Goal: Find specific page/section: Find specific page/section

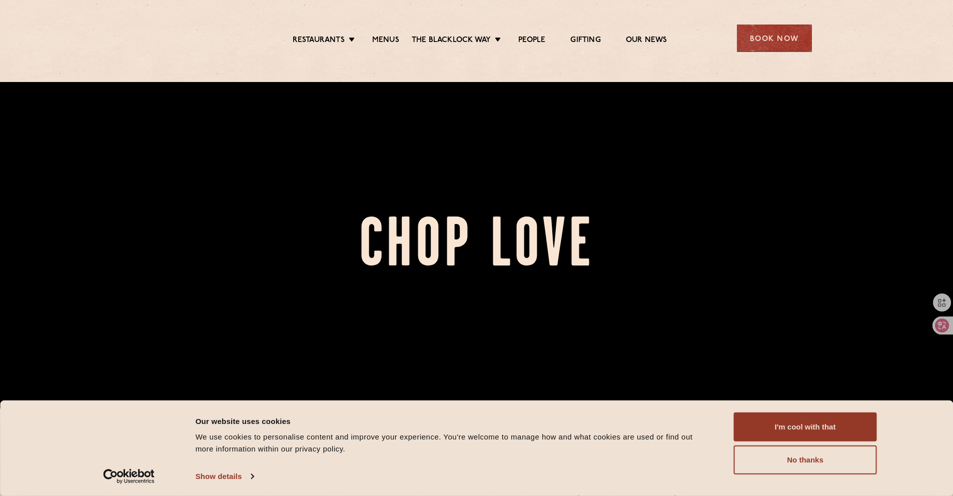
scroll to position [191, 0]
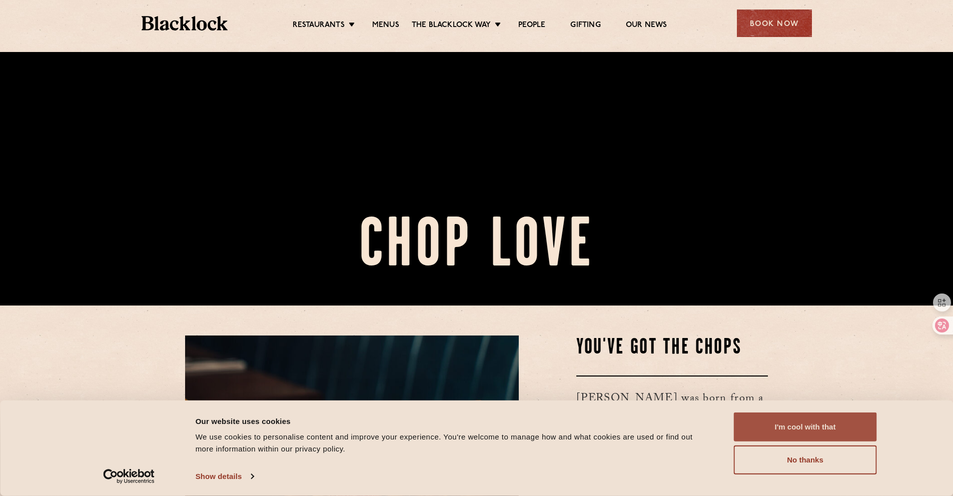
click at [830, 428] on button "I'm cool with that" at bounding box center [805, 427] width 143 height 29
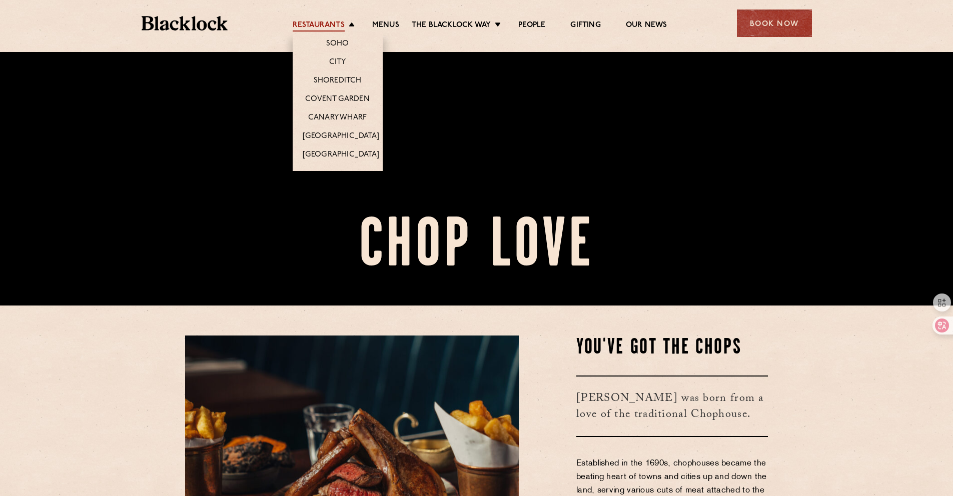
click at [335, 22] on link "Restaurants" at bounding box center [319, 26] width 52 height 11
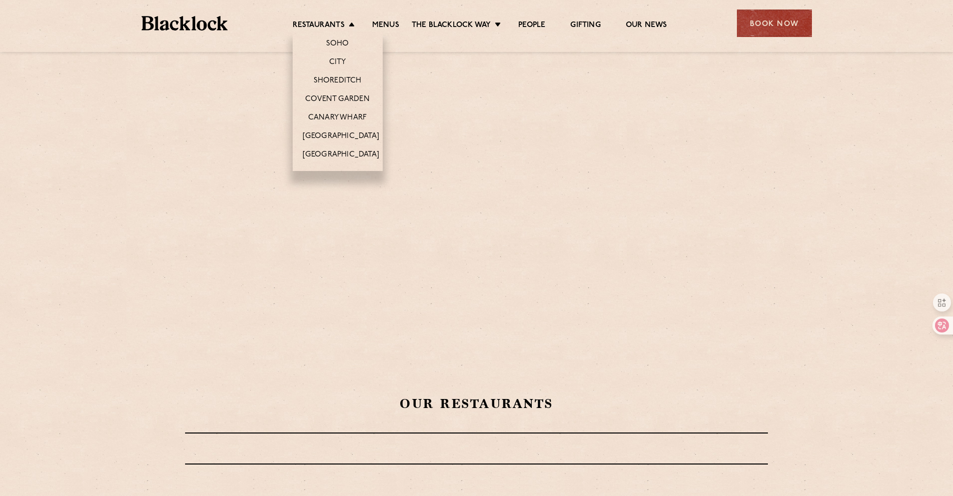
click at [335, 37] on li "Soho" at bounding box center [338, 42] width 90 height 21
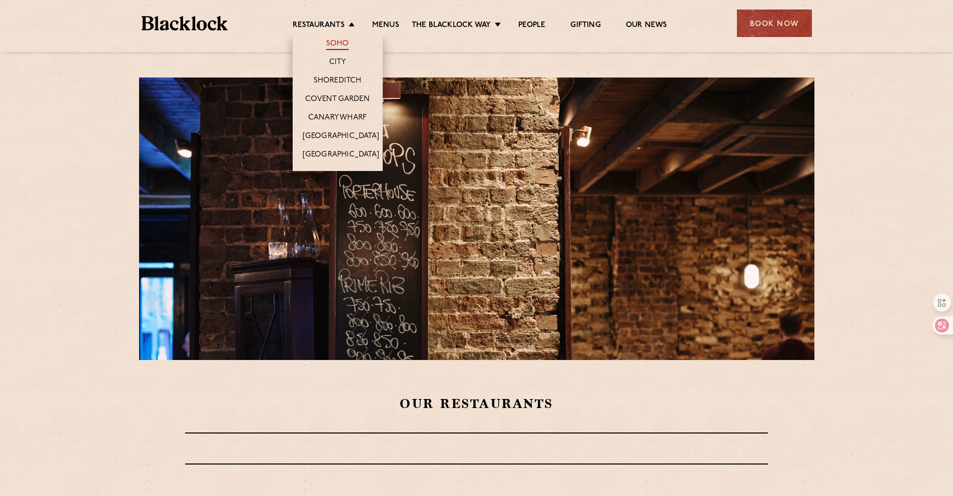
click at [335, 39] on link "Soho" at bounding box center [337, 44] width 23 height 11
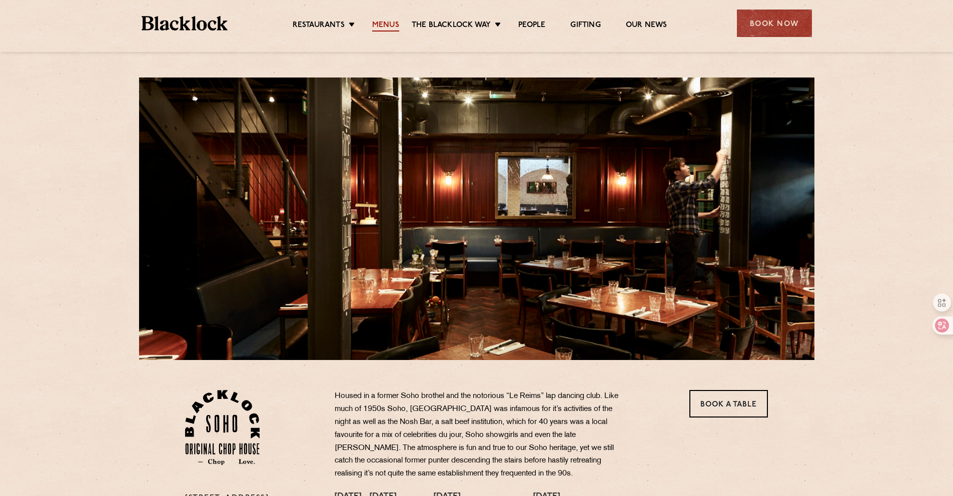
click at [385, 22] on link "Menus" at bounding box center [385, 26] width 27 height 11
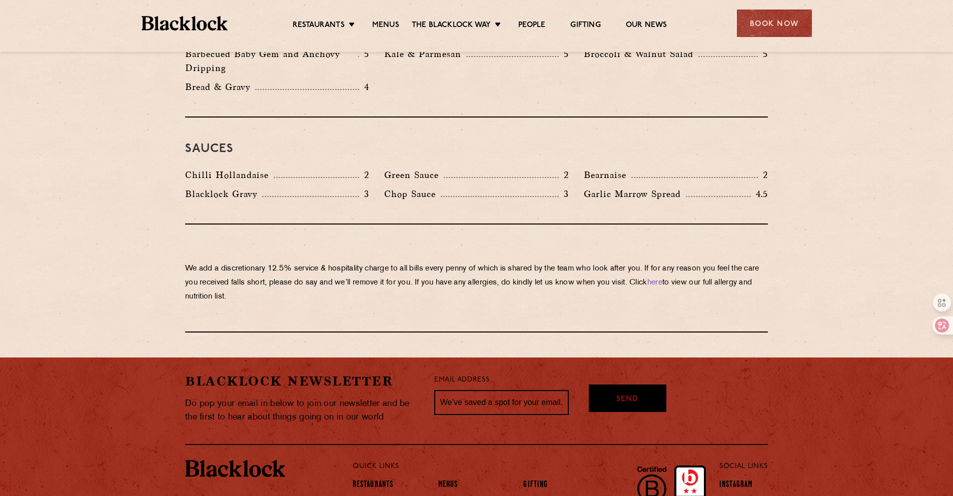
scroll to position [1665, 0]
